Goal: Information Seeking & Learning: Learn about a topic

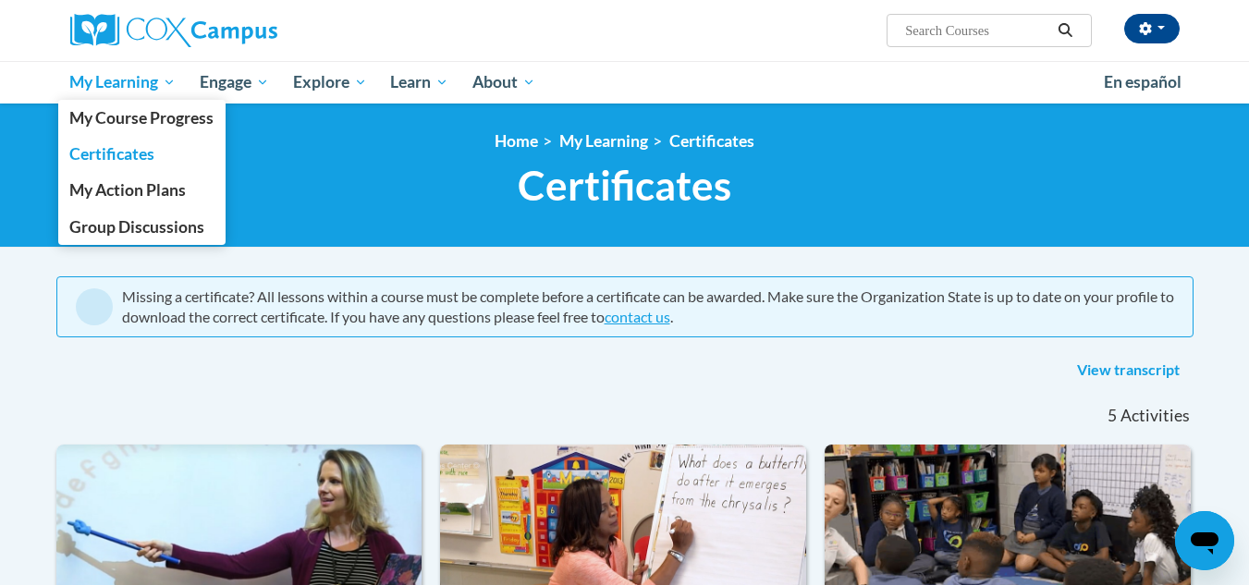
click at [154, 87] on span "My Learning" at bounding box center [122, 82] width 106 height 22
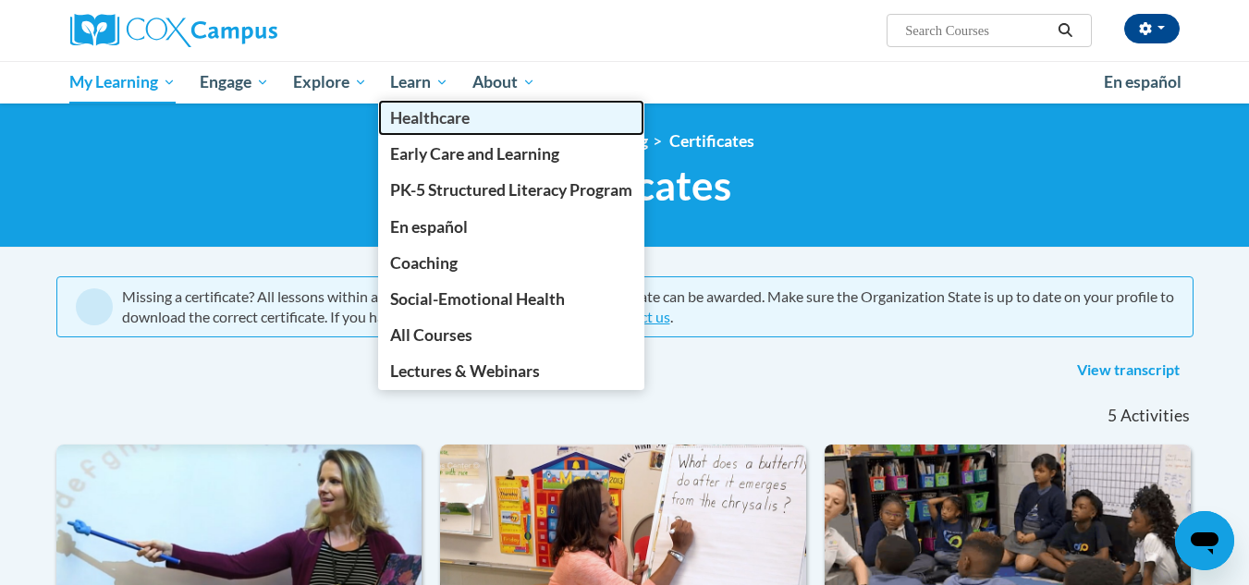
click at [420, 102] on link "Healthcare" at bounding box center [511, 118] width 266 height 36
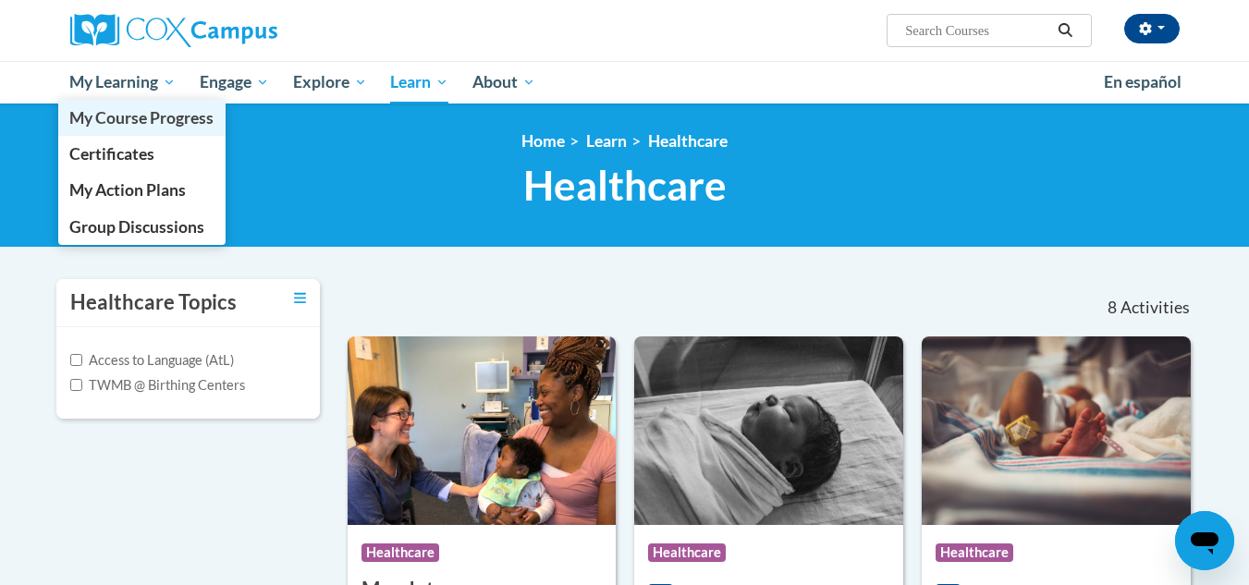
click at [159, 103] on link "My Course Progress" at bounding box center [142, 118] width 168 height 36
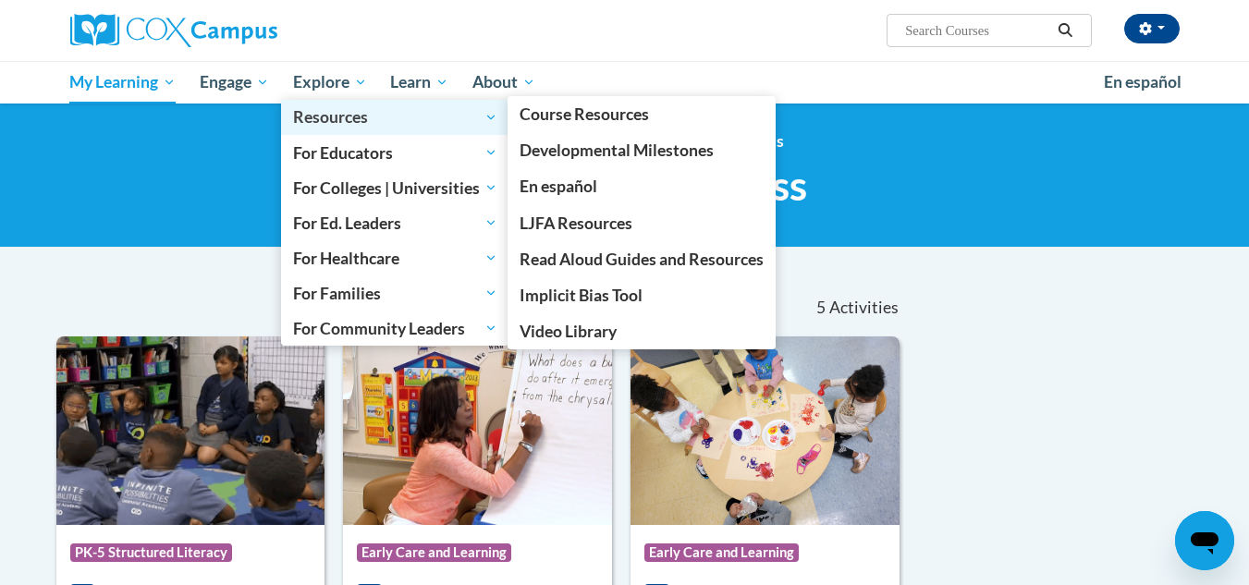
click at [338, 103] on link "Resources" at bounding box center [395, 117] width 228 height 35
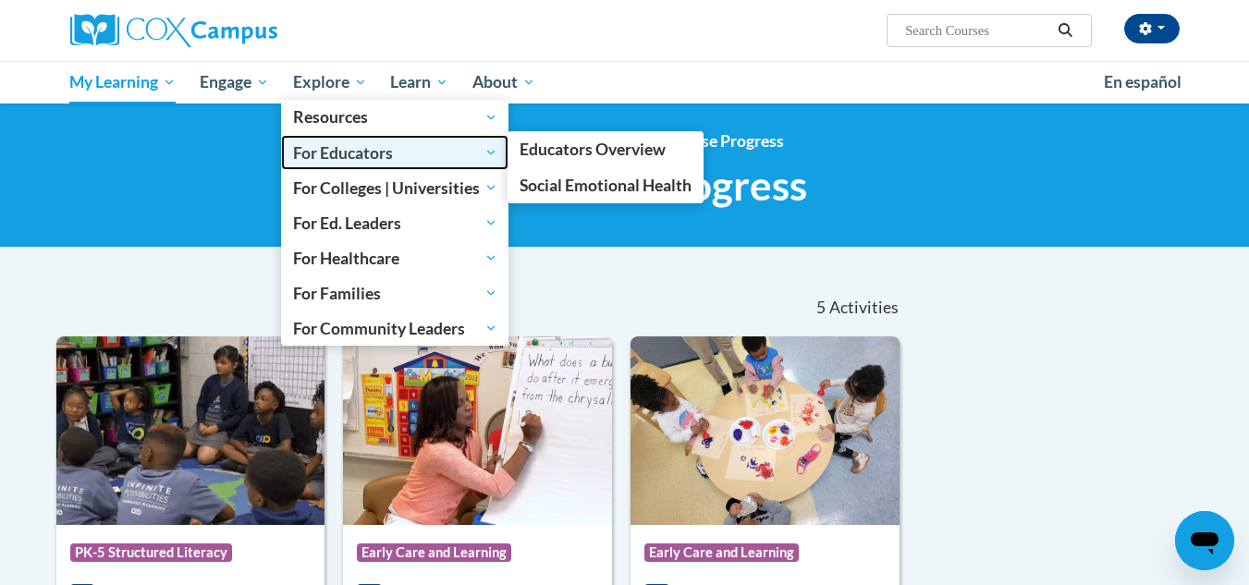
click at [395, 159] on span "For Educators" at bounding box center [395, 152] width 204 height 22
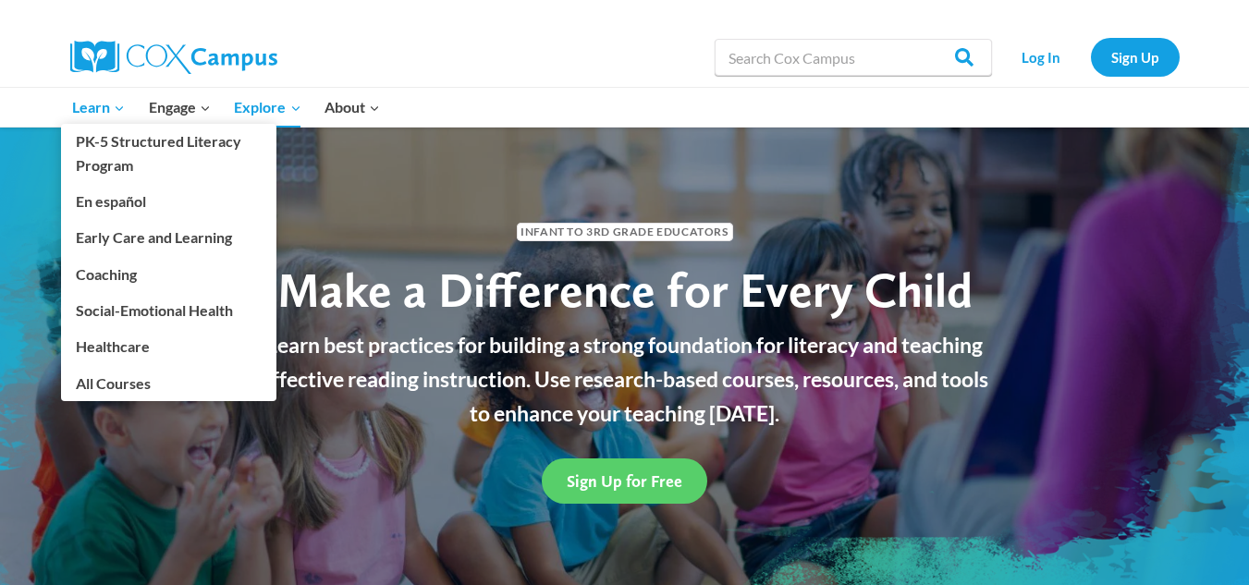
click at [83, 115] on span "Learn Expand" at bounding box center [98, 107] width 53 height 24
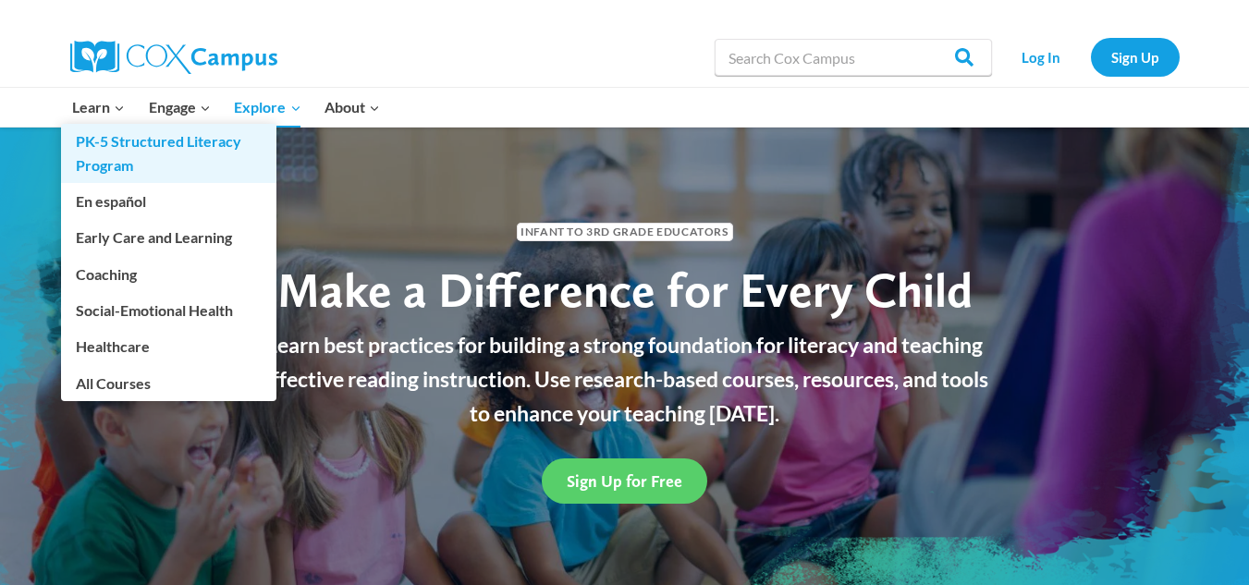
click at [207, 157] on link "PK-5 Structured Literacy Program" at bounding box center [168, 153] width 215 height 59
click at [117, 126] on link "PK-5 Structured Literacy Program" at bounding box center [168, 153] width 215 height 59
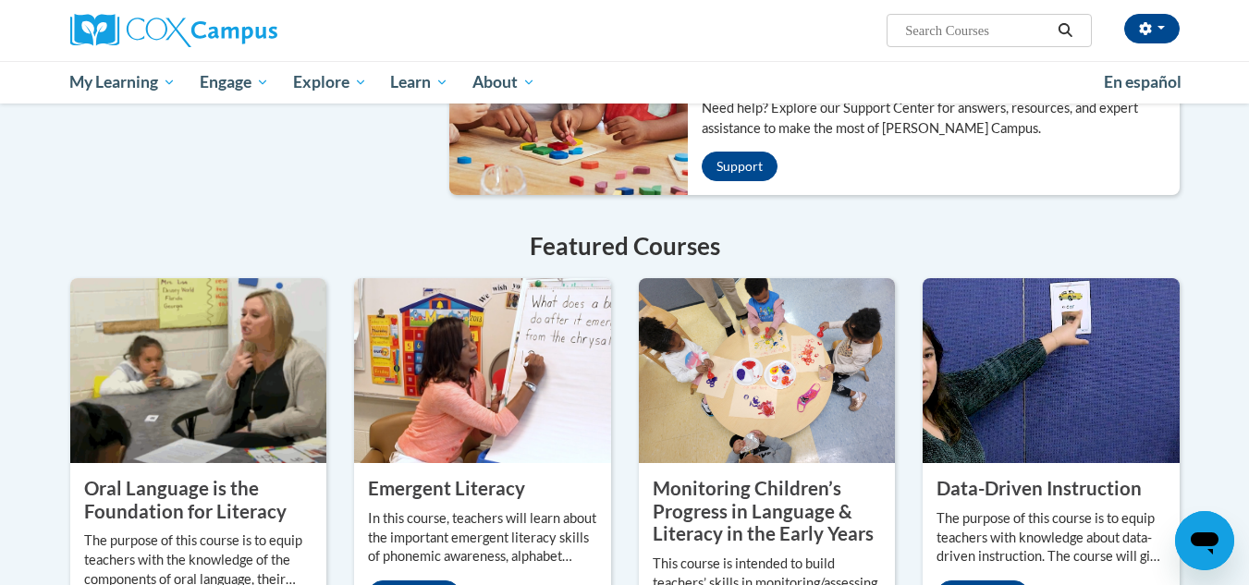
scroll to position [1340, 0]
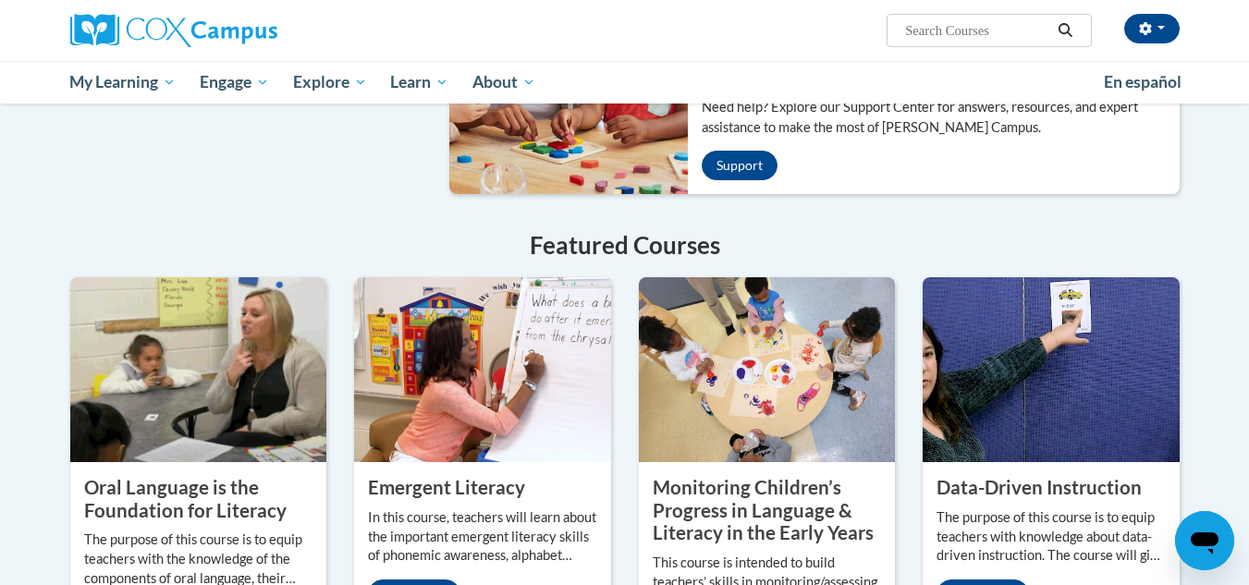
click at [949, 45] on span "Search Search..." at bounding box center [989, 30] width 204 height 33
click at [951, 30] on input "Search..." at bounding box center [978, 30] width 148 height 22
type input "free certificate for vocabulary for pk children"
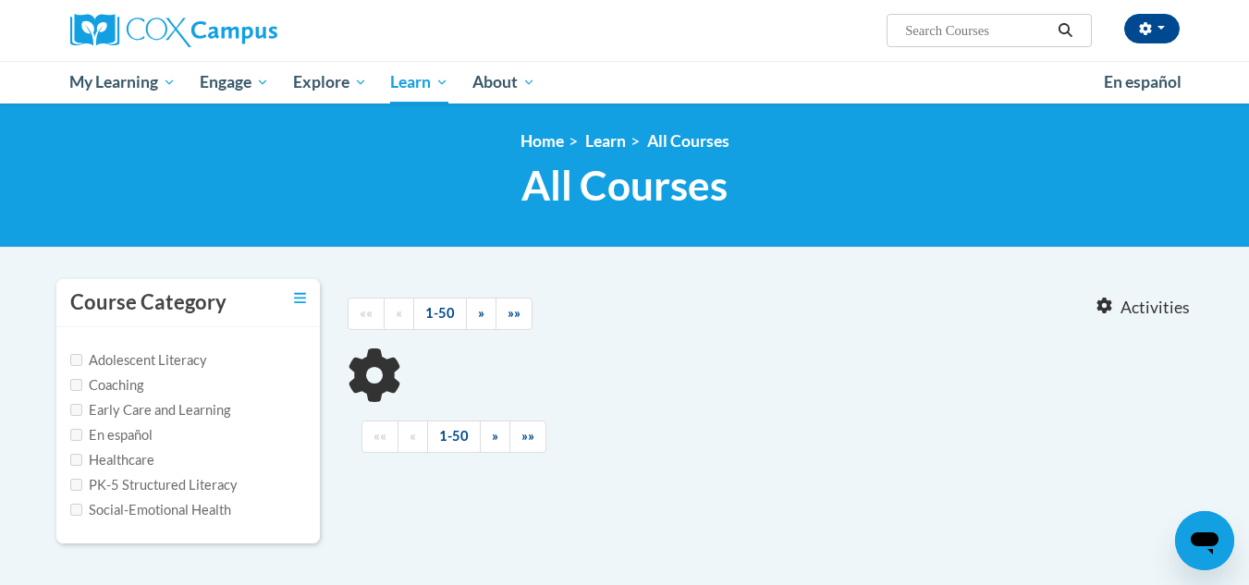
type input "free certificate for vocabulary for pk children"
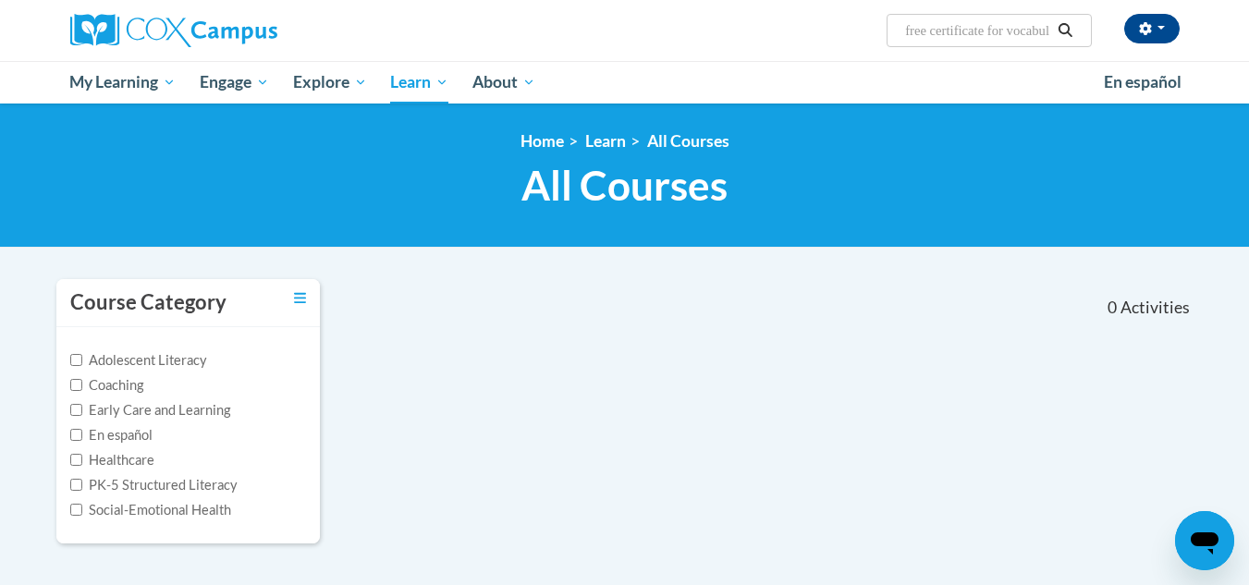
click at [1116, 399] on div "Course Category Adolescent Literacy Coaching Early Care and Learning En español…" at bounding box center [625, 422] width 1165 height 289
click at [180, 491] on label "PK-5 Structured Literacy" at bounding box center [153, 485] width 167 height 20
click at [82, 491] on input "PK-5 Structured Literacy" at bounding box center [76, 485] width 12 height 12
checkbox input "true"
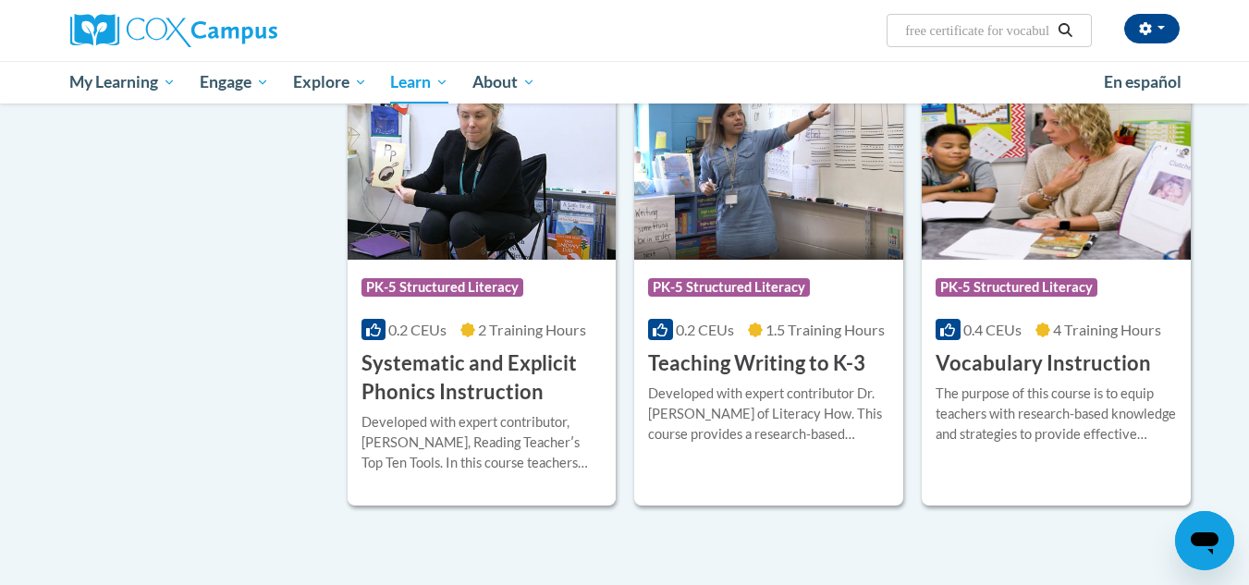
scroll to position [1678, 0]
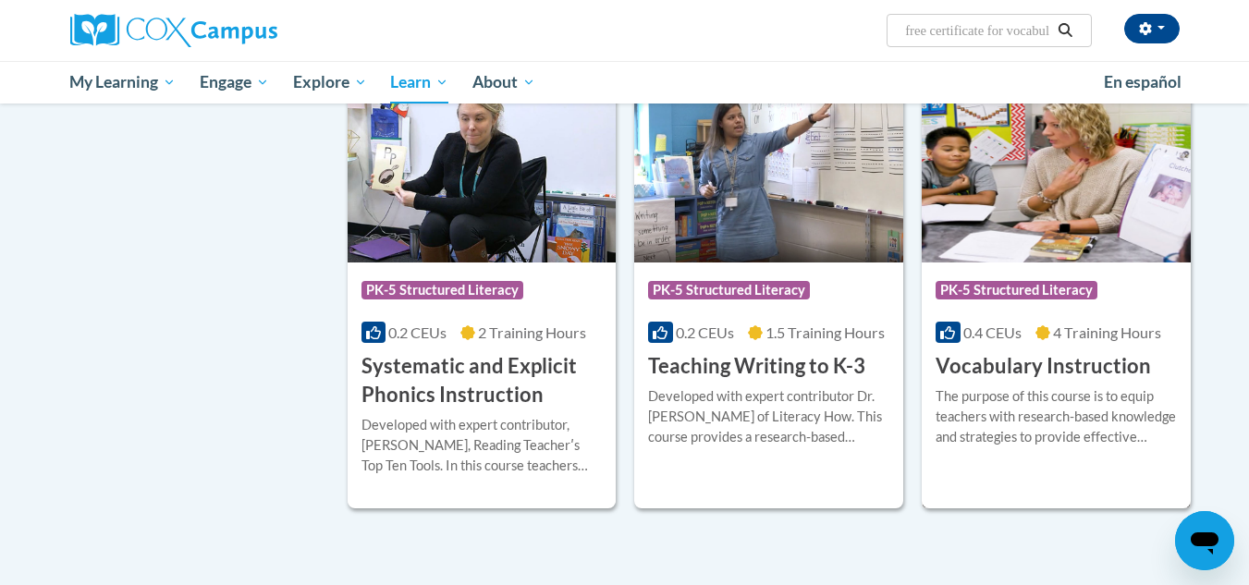
click at [1091, 422] on div "The purpose of this course is to equip teachers with research-based knowledge a…" at bounding box center [1056, 417] width 241 height 61
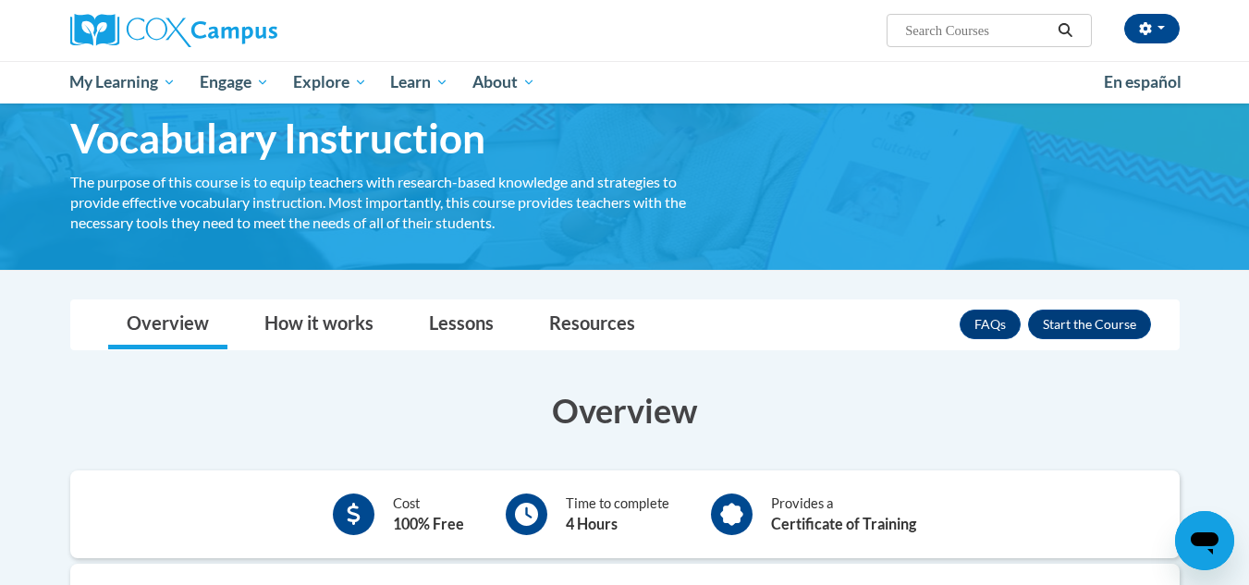
scroll to position [79, 0]
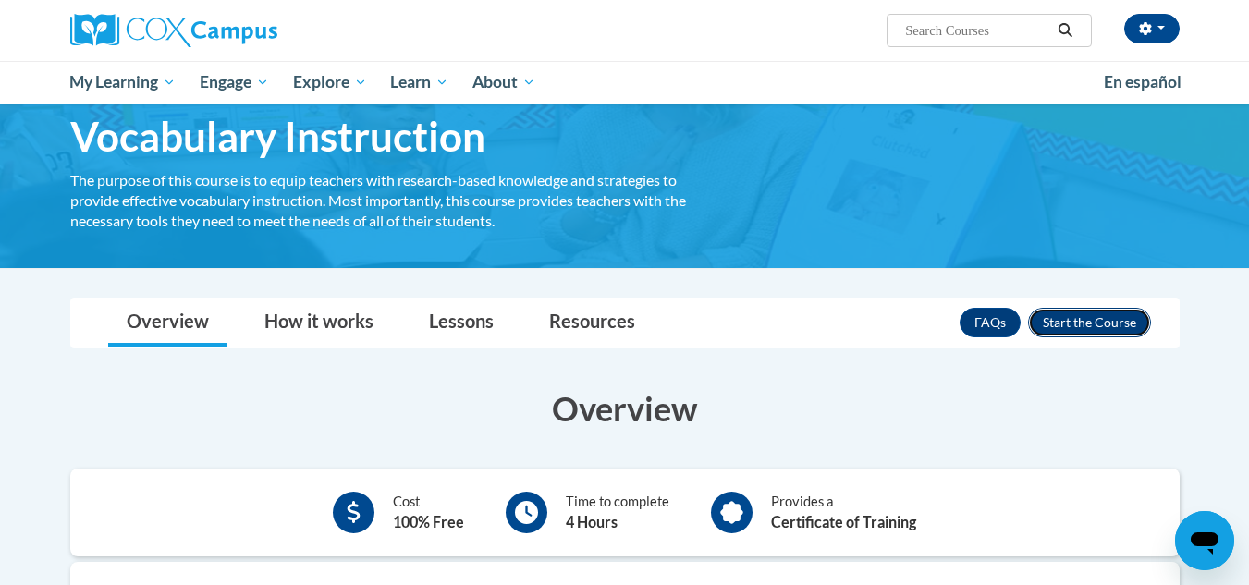
click at [1113, 328] on button "Enroll" at bounding box center [1089, 323] width 123 height 30
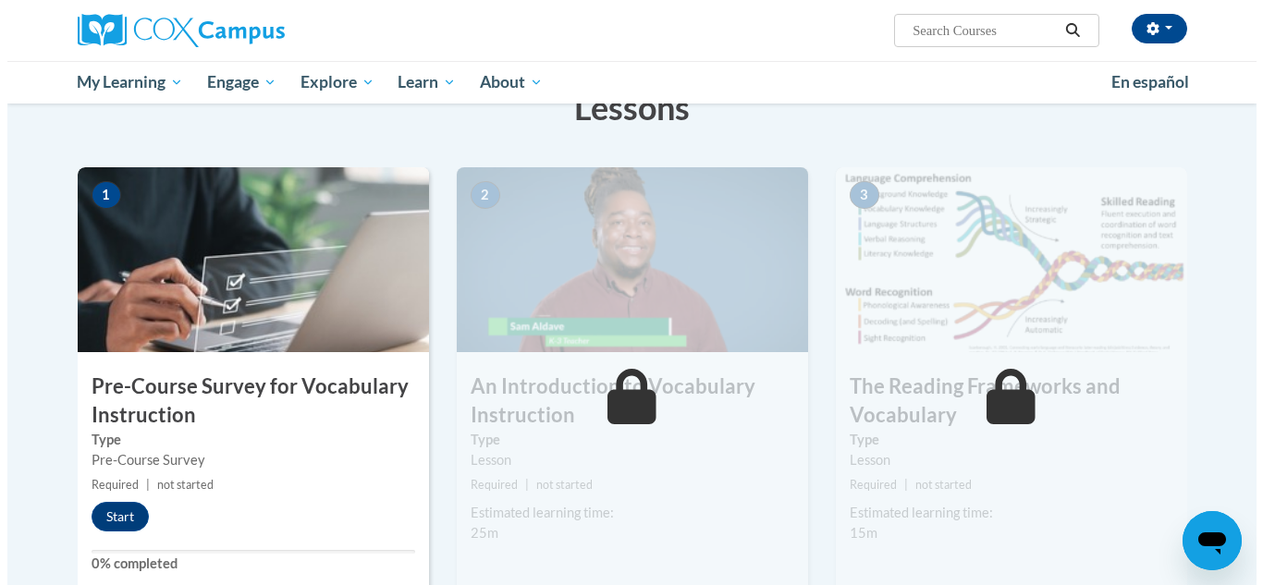
scroll to position [368, 0]
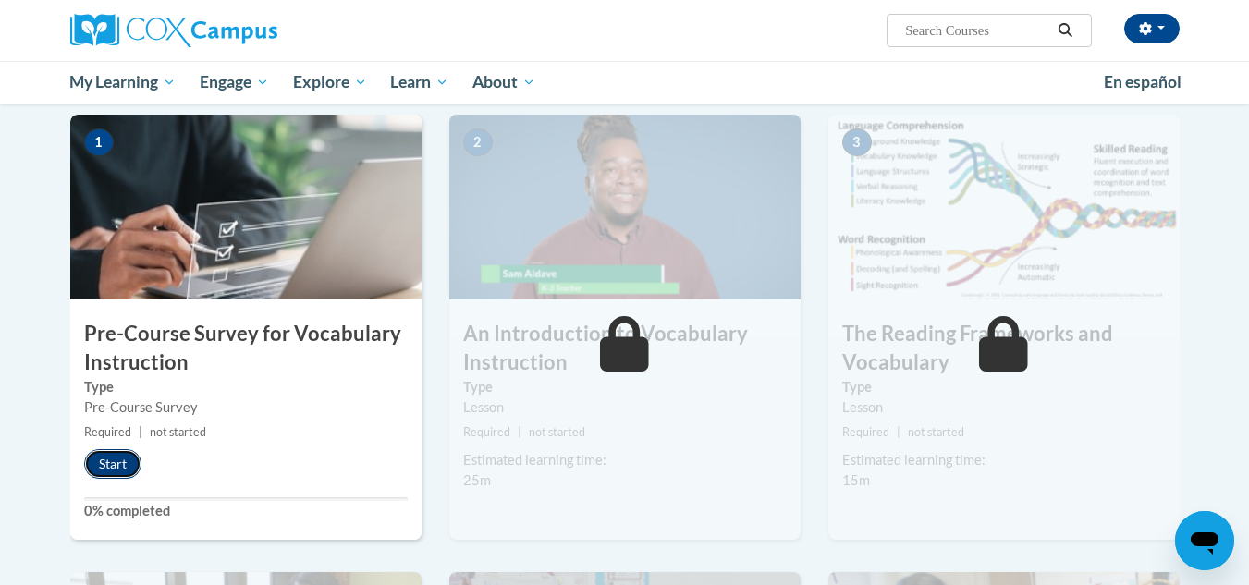
click at [121, 477] on button "Start" at bounding box center [112, 464] width 57 height 30
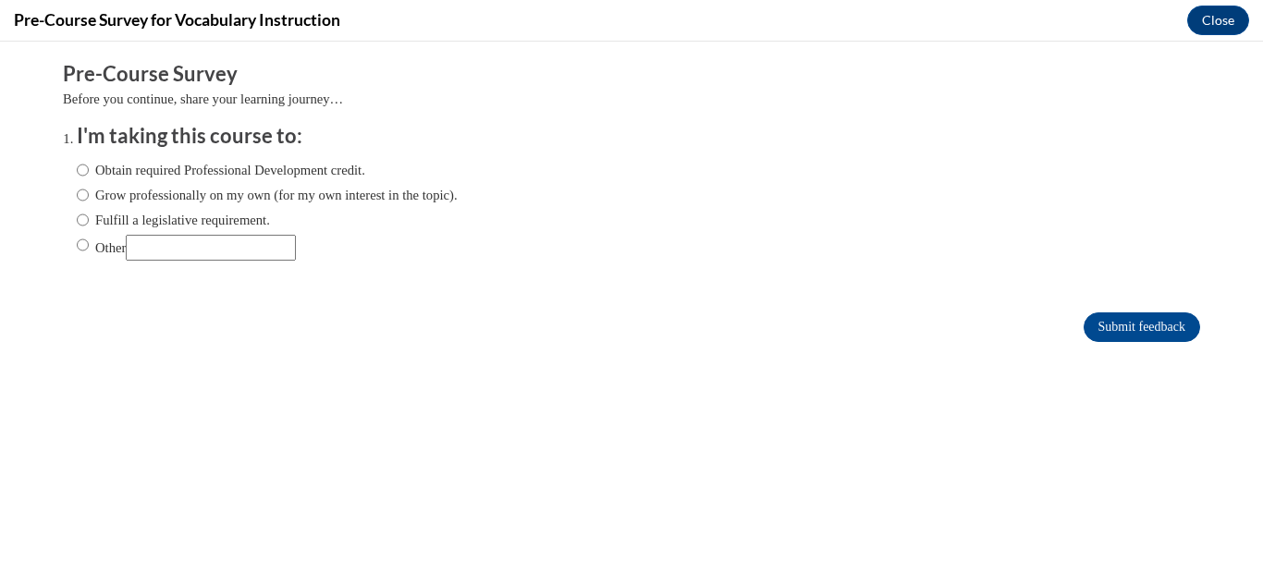
scroll to position [0, 0]
click at [283, 173] on label "Obtain required Professional Development credit." at bounding box center [221, 170] width 289 height 20
click at [89, 173] on input "Obtain required Professional Development credit." at bounding box center [83, 170] width 12 height 20
radio input "true"
click at [1125, 332] on input "Submit feedback" at bounding box center [1142, 328] width 117 height 30
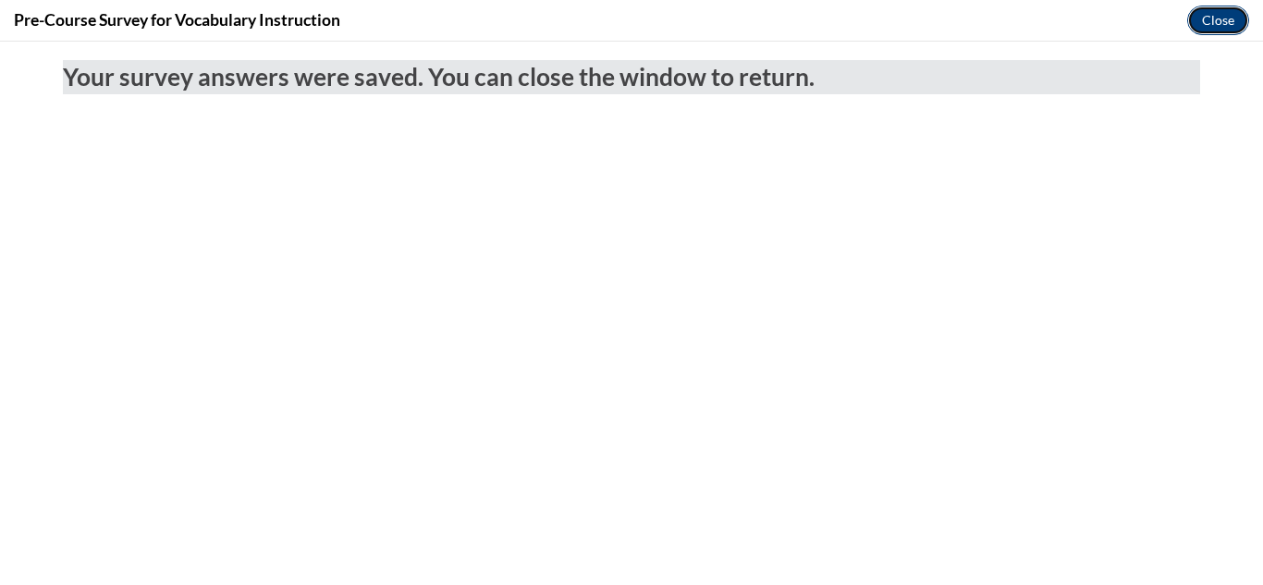
click at [1245, 28] on button "Close" at bounding box center [1218, 21] width 62 height 30
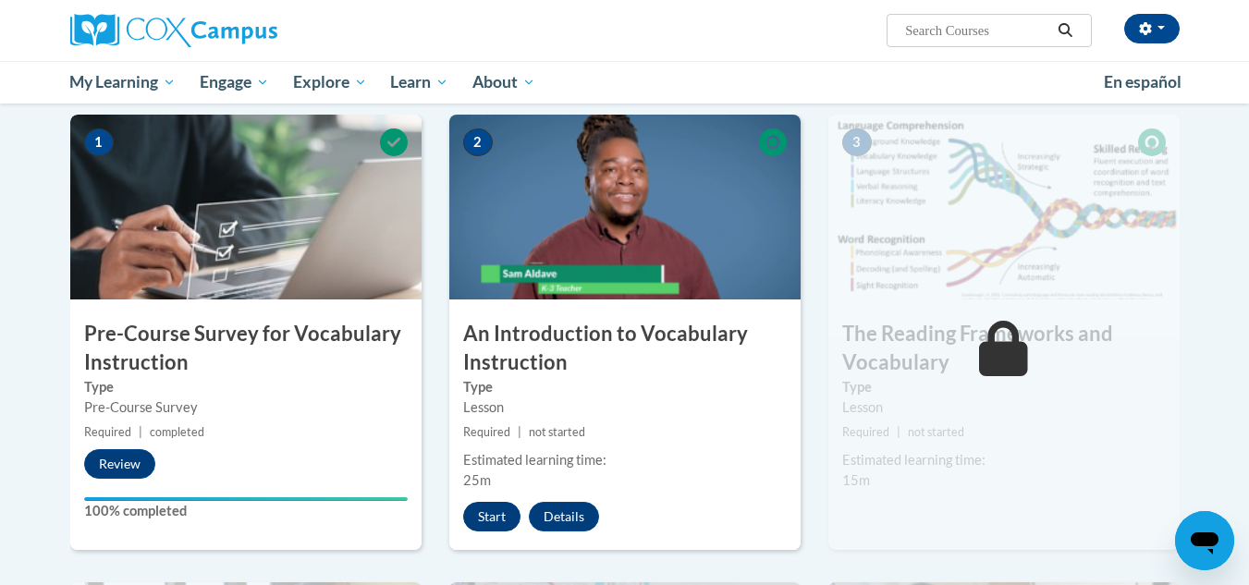
click at [493, 517] on button "Start" at bounding box center [491, 517] width 57 height 30
